Goal: Task Accomplishment & Management: Use online tool/utility

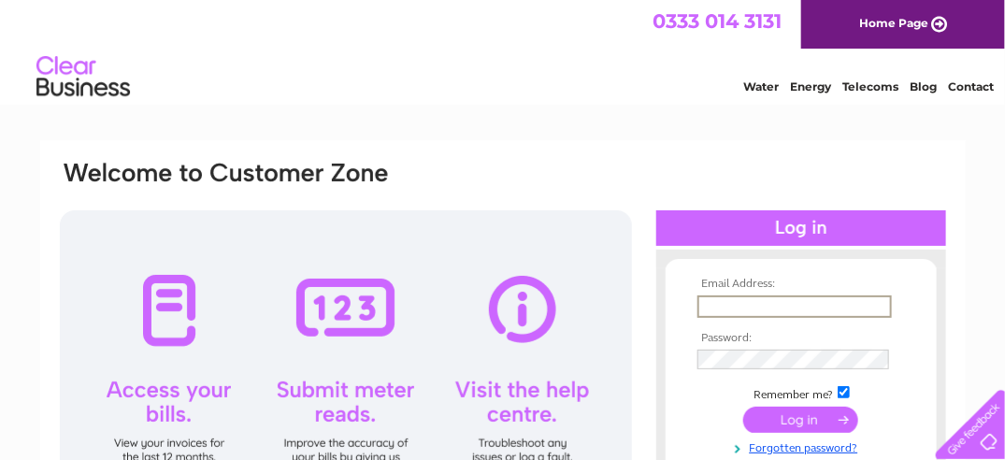
click at [767, 308] on input "text" at bounding box center [795, 307] width 195 height 22
type input "[EMAIL_ADDRESS][DOMAIN_NAME]"
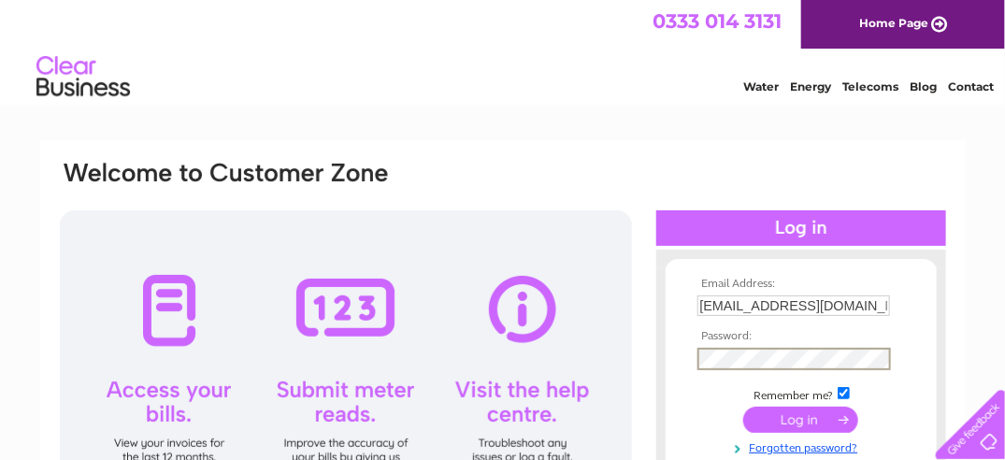
click at [785, 423] on input "submit" at bounding box center [801, 420] width 115 height 26
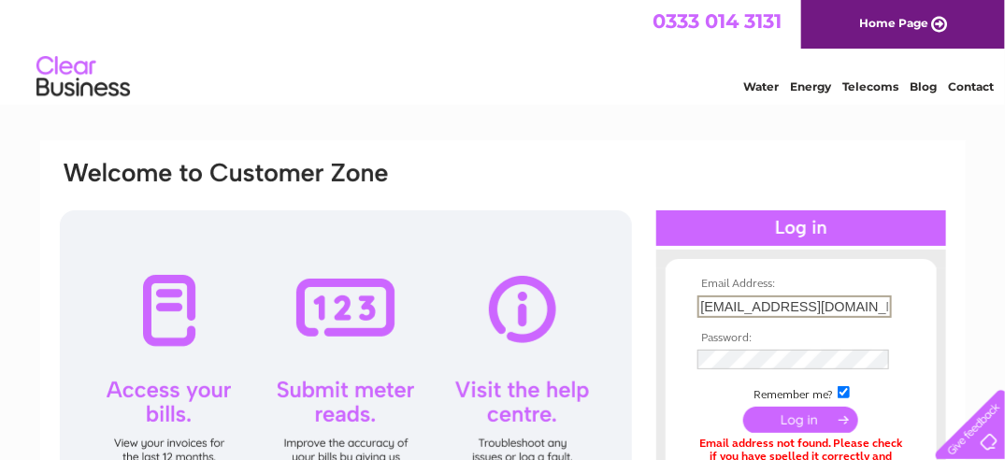
click at [867, 305] on input "brigland2025@hotmail.com" at bounding box center [795, 307] width 195 height 22
type input "b"
click at [716, 299] on input "text" at bounding box center [795, 307] width 195 height 22
type input "marr924@btinternet.com"
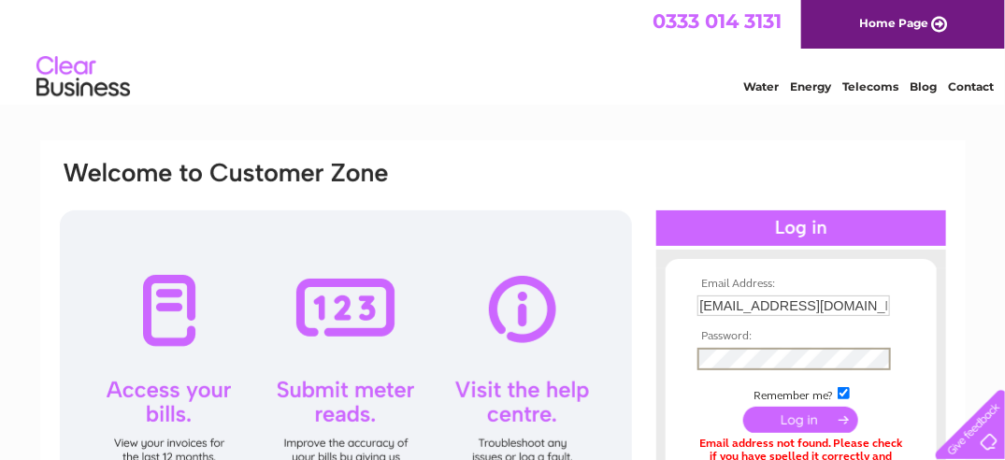
click at [792, 422] on input "submit" at bounding box center [801, 420] width 115 height 26
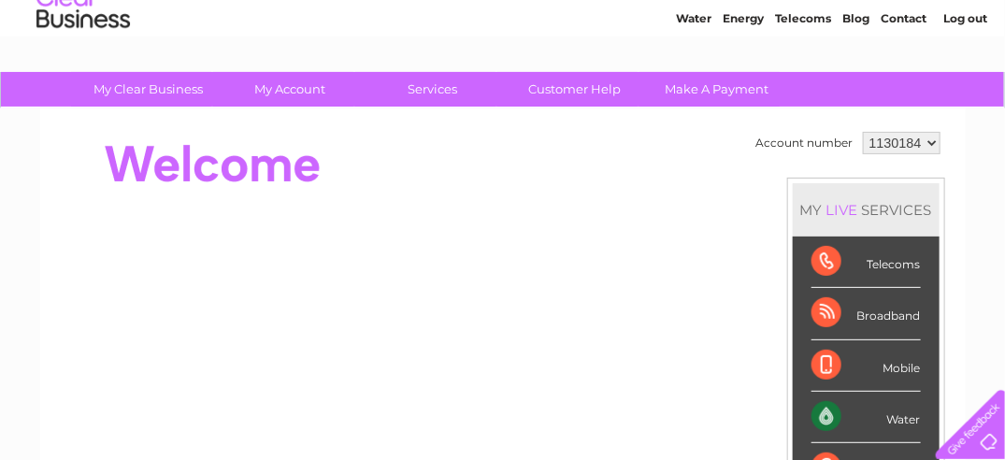
scroll to position [63, 0]
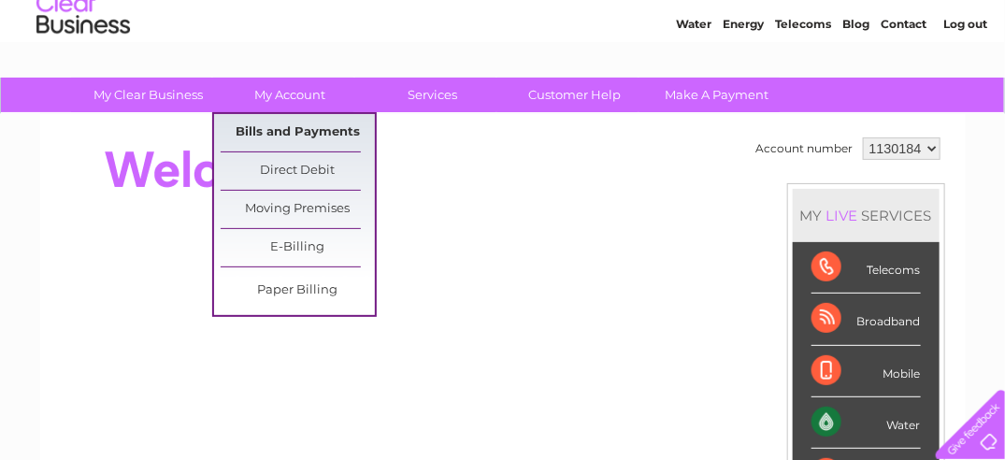
click at [298, 137] on link "Bills and Payments" at bounding box center [298, 132] width 154 height 37
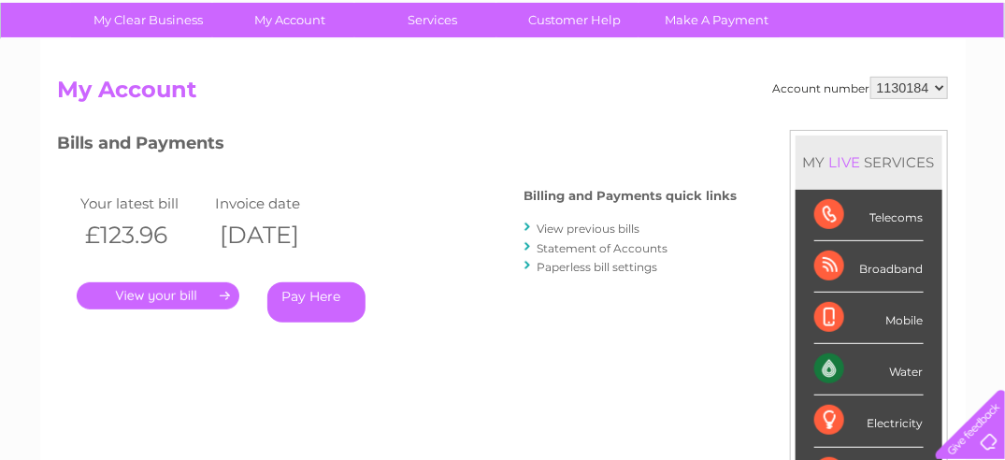
scroll to position [144, 0]
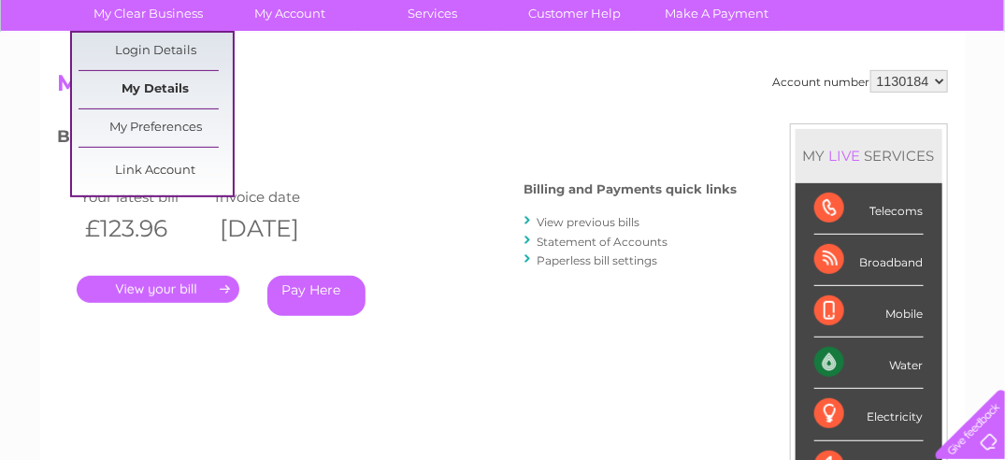
click at [151, 87] on link "My Details" at bounding box center [156, 89] width 154 height 37
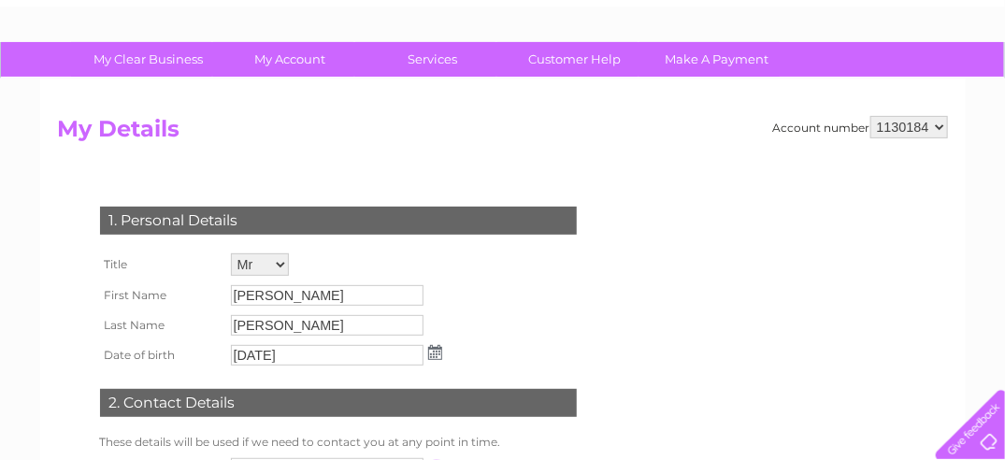
scroll to position [81, 0]
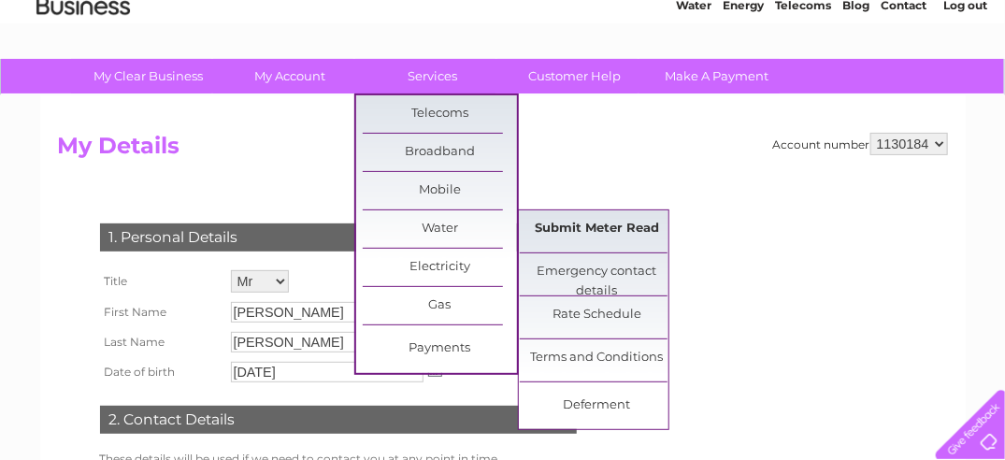
click at [562, 227] on link "Submit Meter Read" at bounding box center [597, 228] width 154 height 37
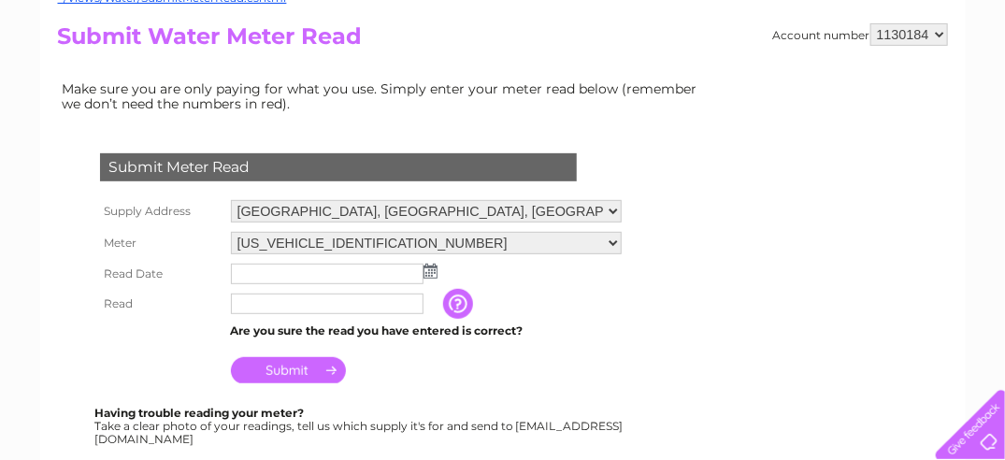
scroll to position [210, 0]
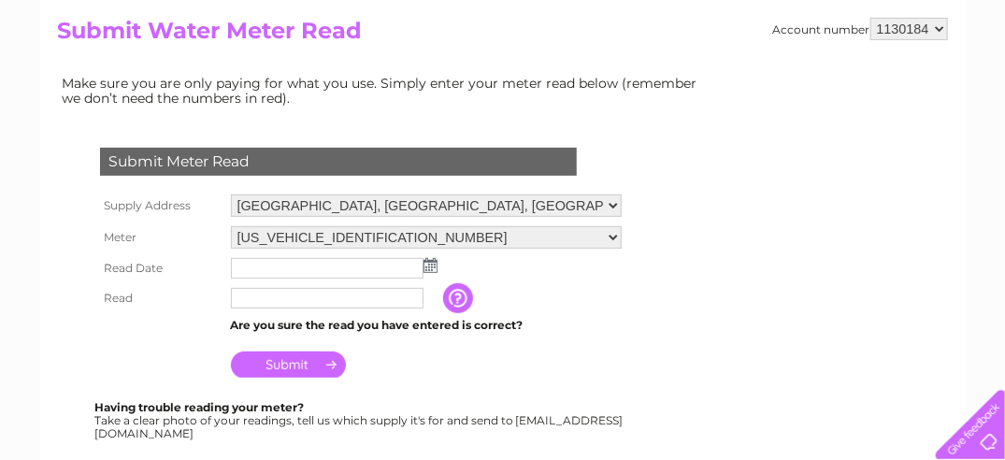
click at [427, 262] on img at bounding box center [431, 265] width 14 height 15
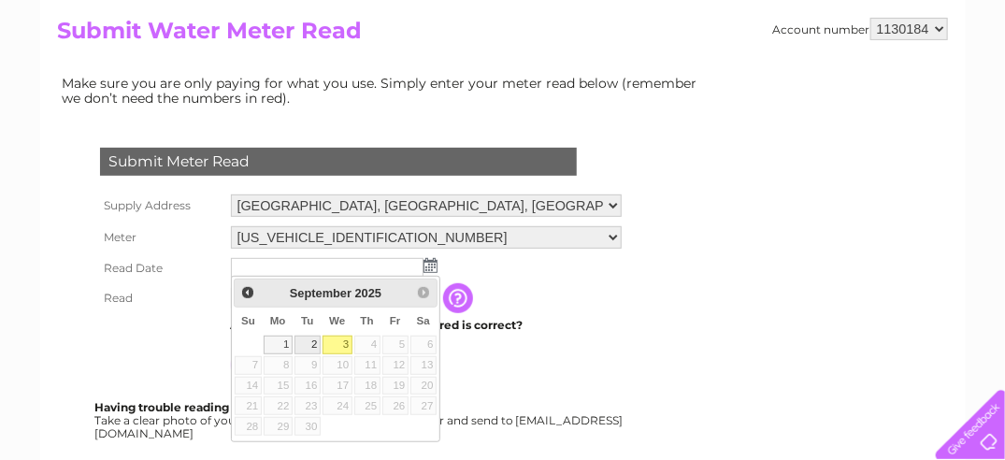
click at [311, 341] on link "2" at bounding box center [308, 345] width 26 height 19
type input "[DATE]"
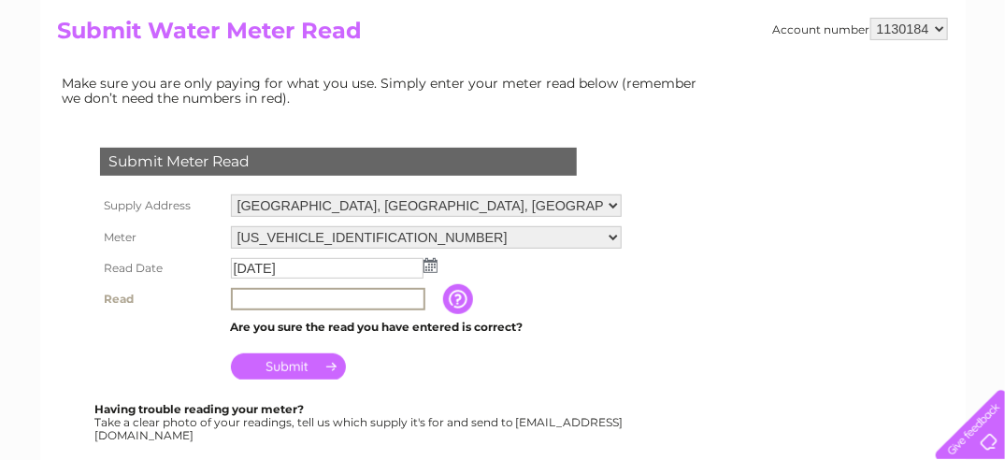
click at [264, 295] on input "text" at bounding box center [328, 299] width 195 height 22
type input "08869"
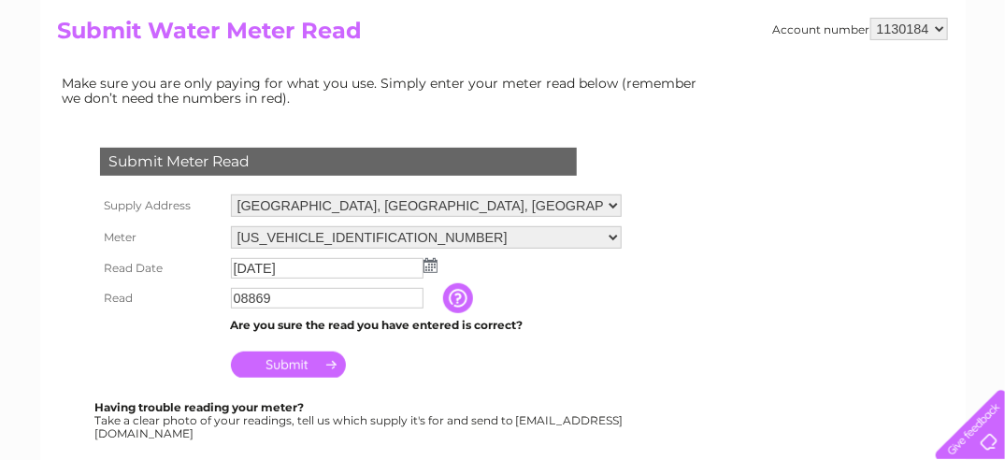
click at [301, 365] on input "Submit" at bounding box center [288, 365] width 115 height 26
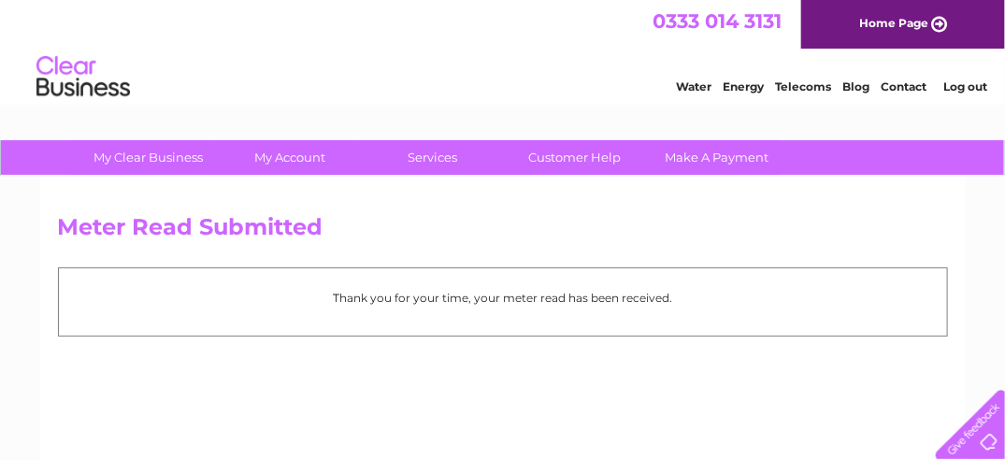
click at [962, 84] on link "Log out" at bounding box center [967, 87] width 44 height 14
